Goal: Task Accomplishment & Management: Manage account settings

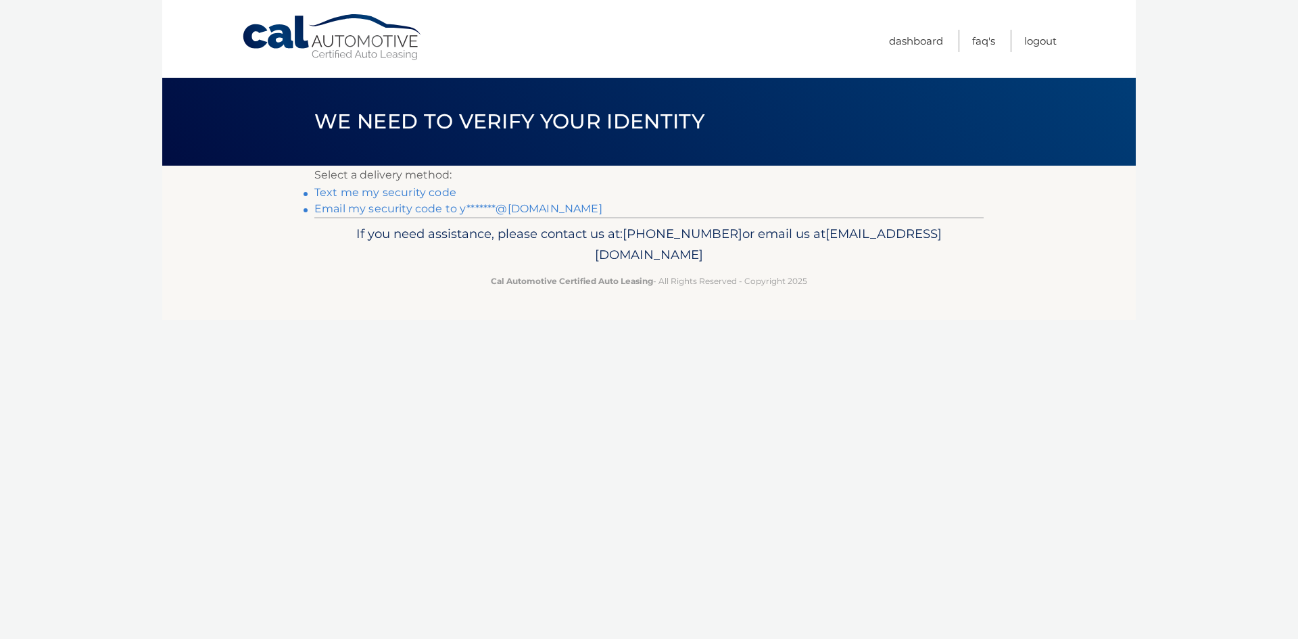
click at [529, 212] on link "Email my security code to y*******@[DOMAIN_NAME]" at bounding box center [458, 208] width 288 height 13
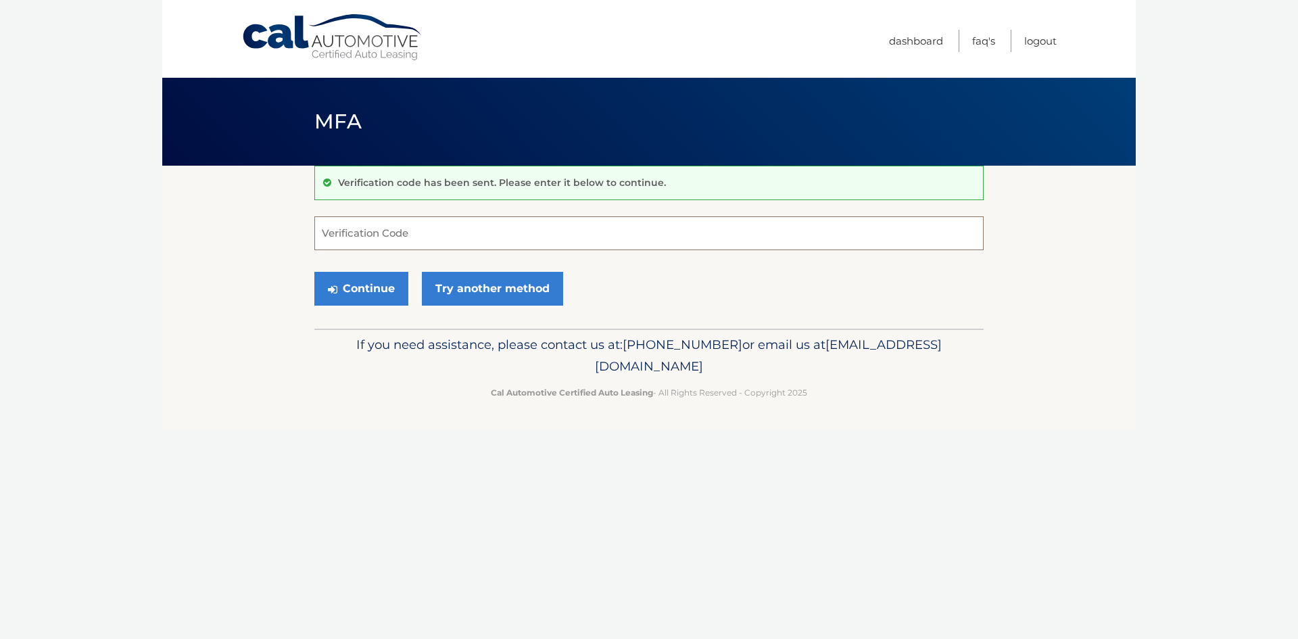
click at [395, 218] on input "Verification Code" at bounding box center [648, 233] width 669 height 34
paste input "097663"
type input "097663"
click at [381, 273] on button "Continue" at bounding box center [361, 289] width 94 height 34
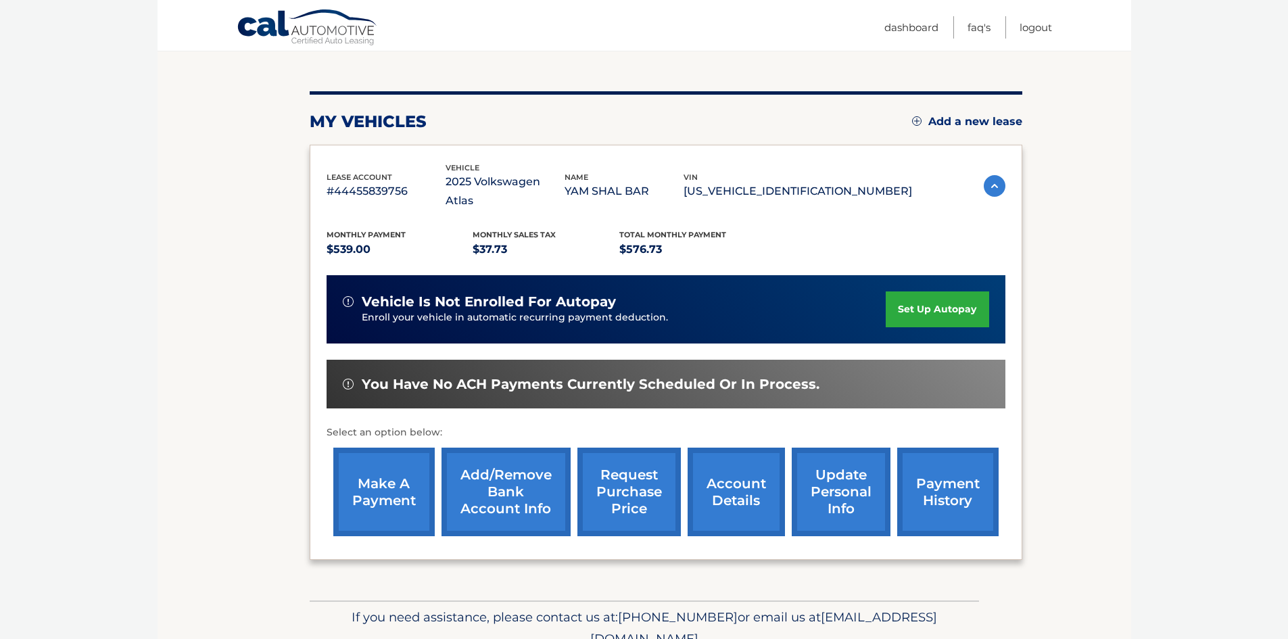
scroll to position [181, 0]
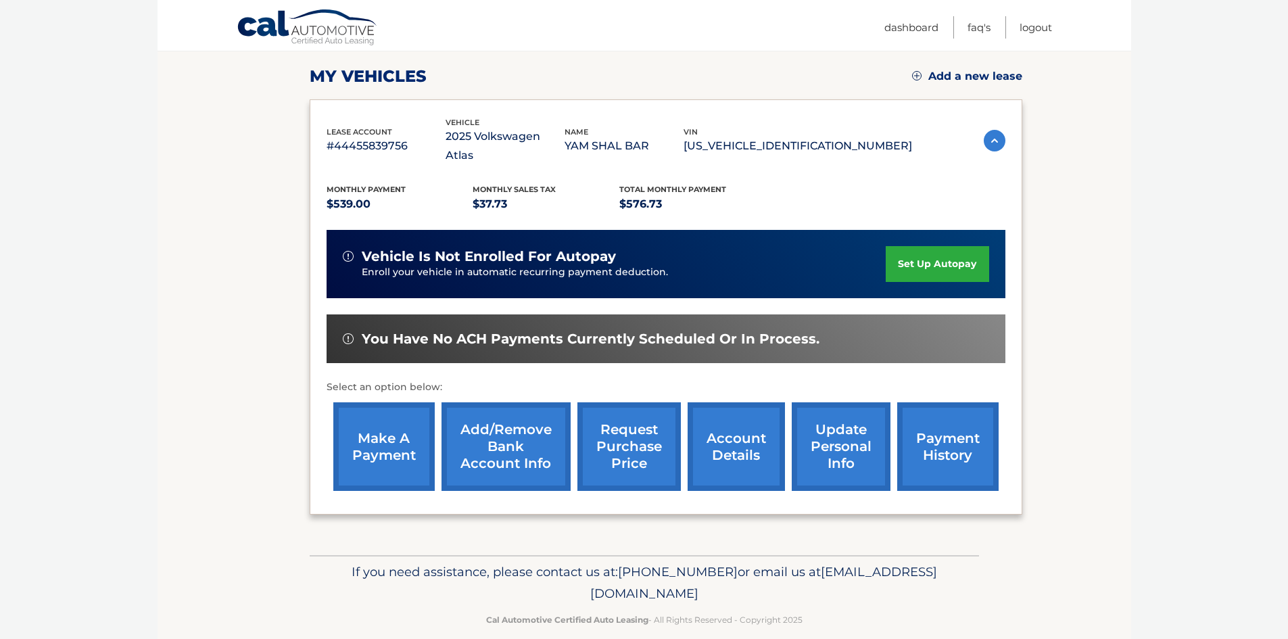
click at [408, 429] on link "make a payment" at bounding box center [383, 446] width 101 height 89
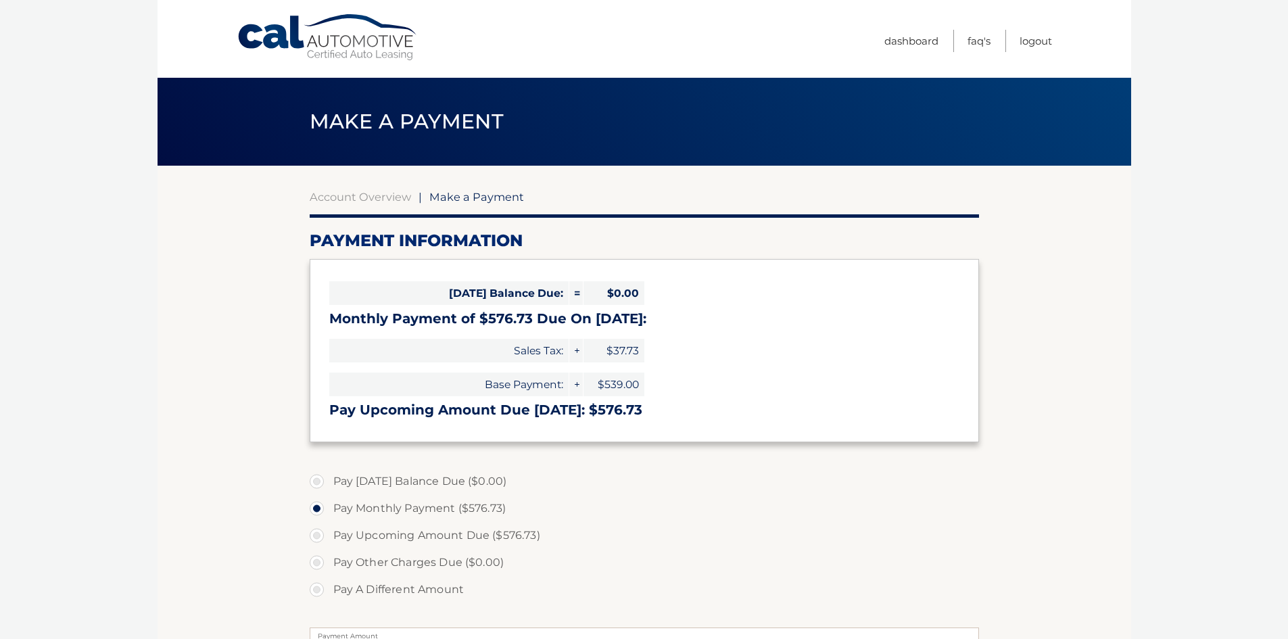
select select "MDliODcwMzktMDFiNS00NjQ3LWIwNDktNGQ0YzFiYjIwYjMy"
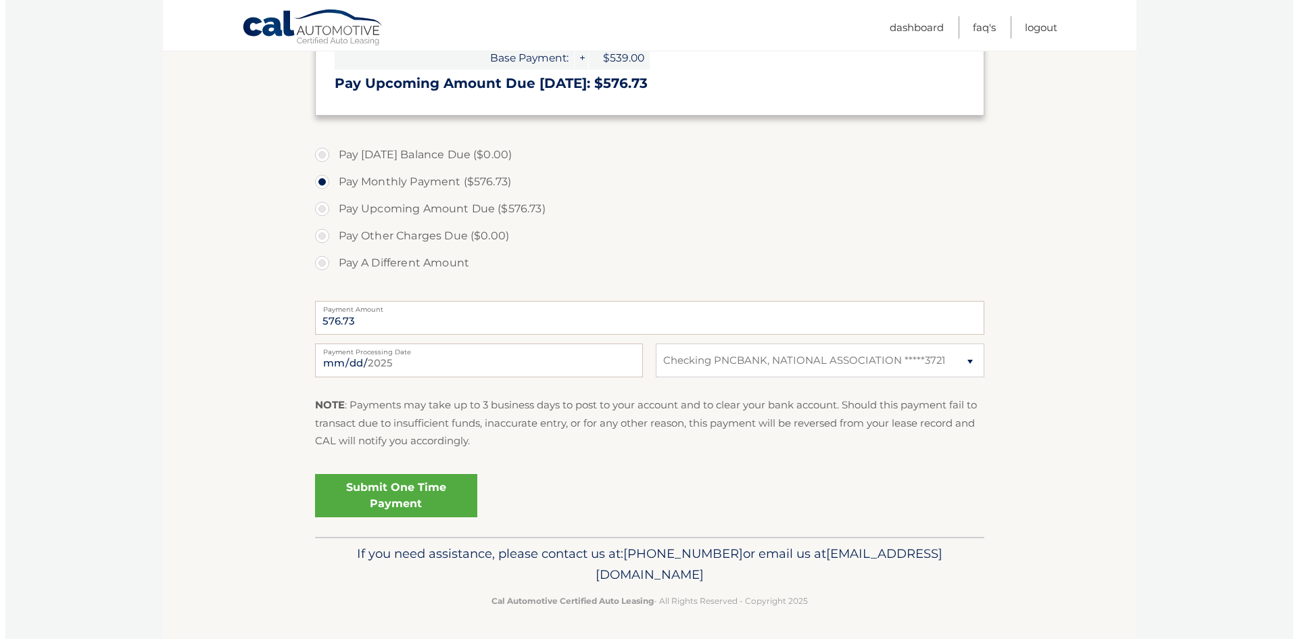
scroll to position [327, 0]
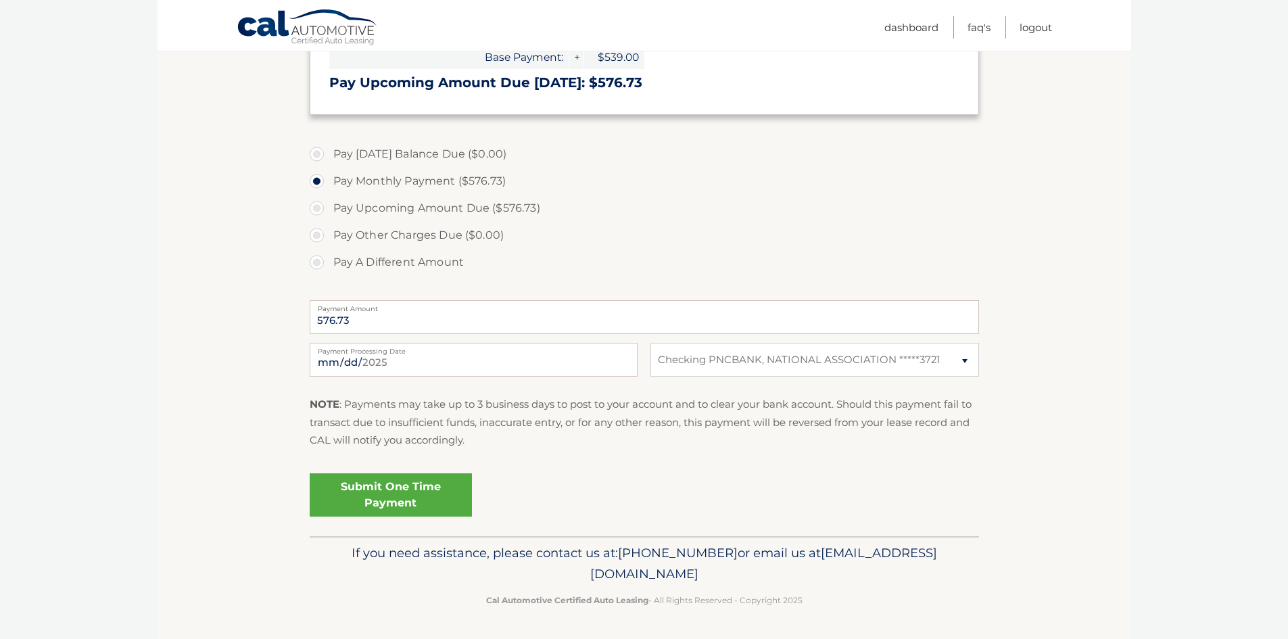
click at [434, 491] on link "Submit One Time Payment" at bounding box center [391, 494] width 162 height 43
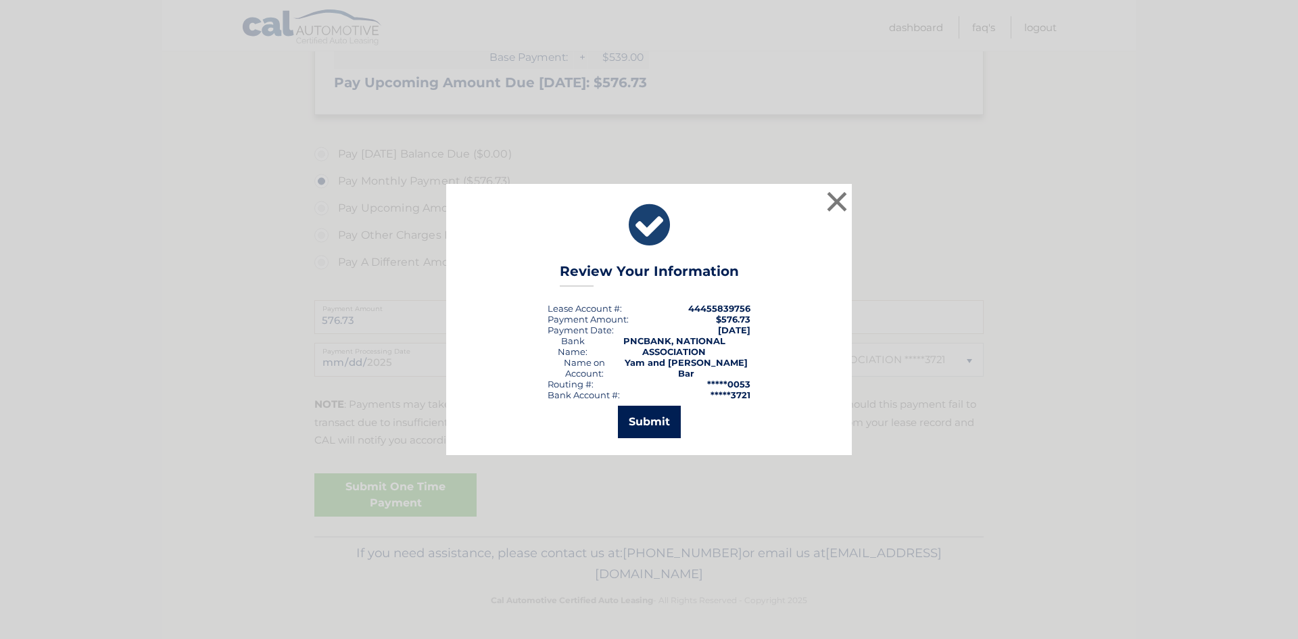
click at [645, 414] on button "Submit" at bounding box center [649, 422] width 63 height 32
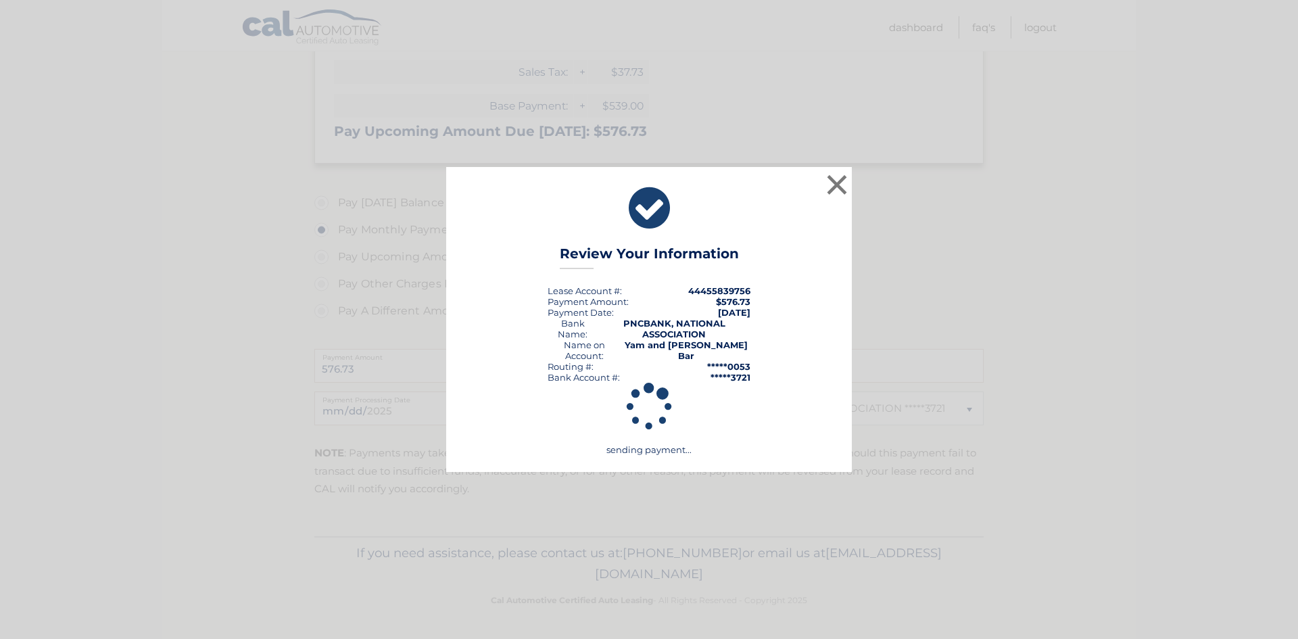
scroll to position [279, 0]
